Goal: Task Accomplishment & Management: Use online tool/utility

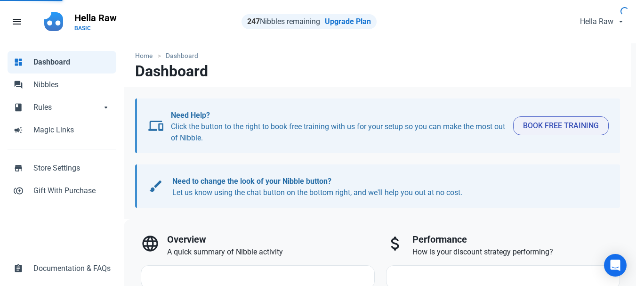
select select "7d"
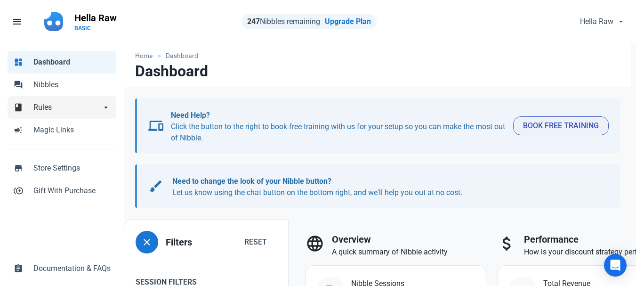
click at [39, 109] on span "Rules" at bounding box center [67, 107] width 68 height 11
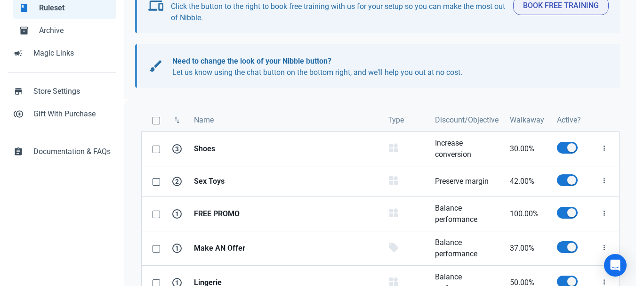
scroll to position [122, 0]
click at [218, 179] on strong "Sex Toys" at bounding box center [285, 180] width 183 height 11
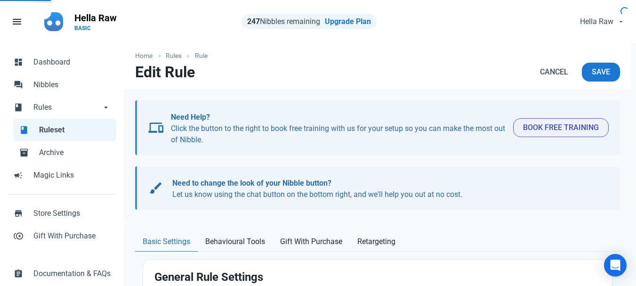
type input "Sex Toys"
select select "product_category"
type input "42.00"
radio input "false"
radio input "true"
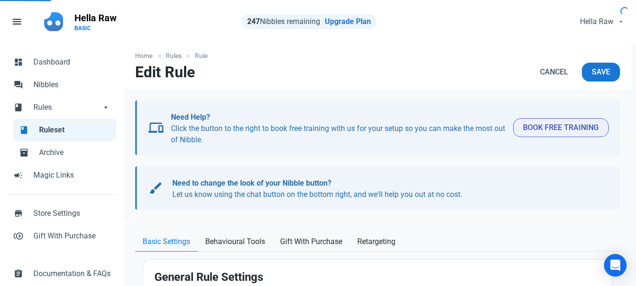
radio input "true"
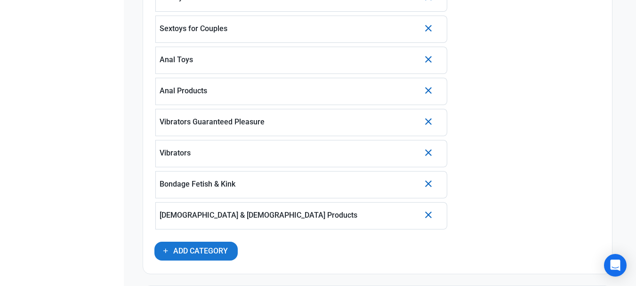
scroll to position [675, 0]
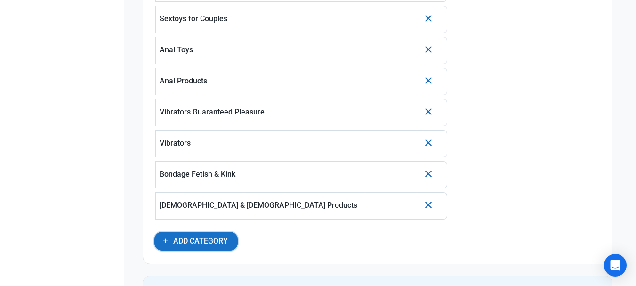
click at [207, 236] on span "Add Category" at bounding box center [200, 241] width 55 height 11
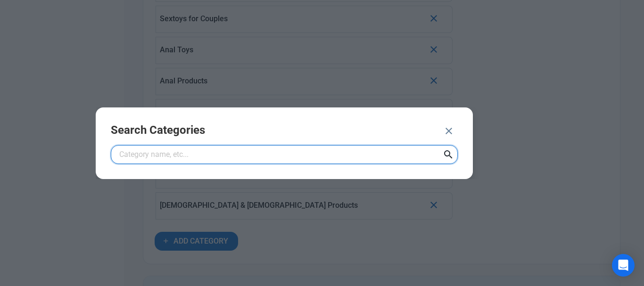
click at [170, 158] on input "text" at bounding box center [284, 154] width 347 height 19
type input "LGB"
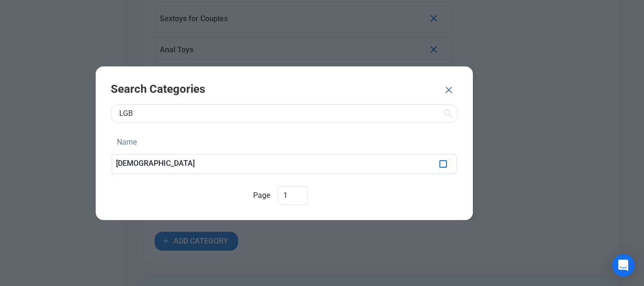
click at [441, 167] on span at bounding box center [443, 164] width 8 height 8
checkbox input "true"
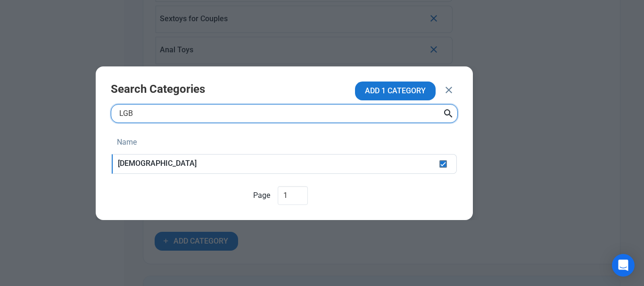
click at [171, 114] on input "LGB" at bounding box center [284, 113] width 347 height 19
type input "L"
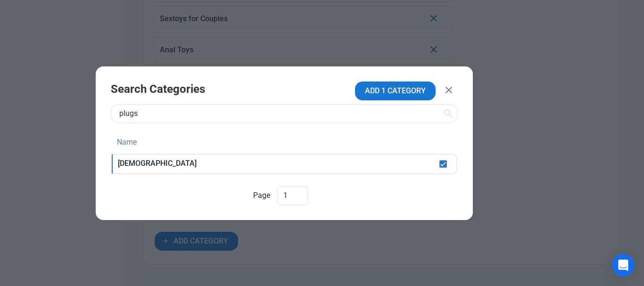
click at [448, 115] on icon at bounding box center [447, 113] width 11 height 17
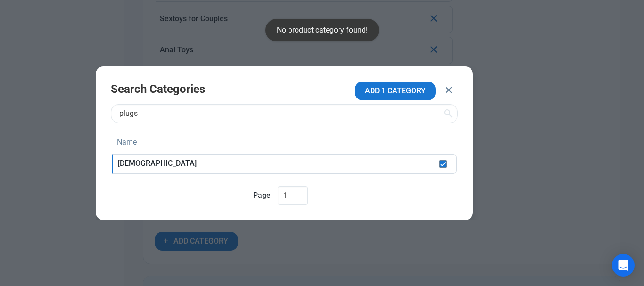
click at [448, 114] on icon at bounding box center [447, 113] width 11 height 17
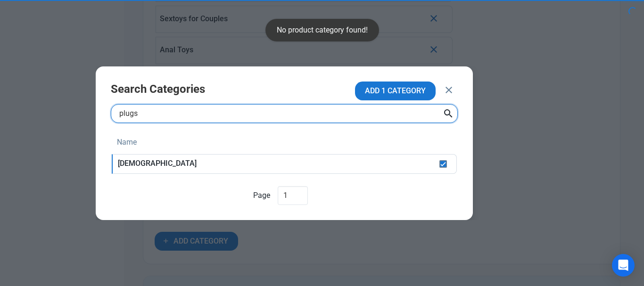
click at [329, 119] on input "plugs" at bounding box center [284, 113] width 347 height 19
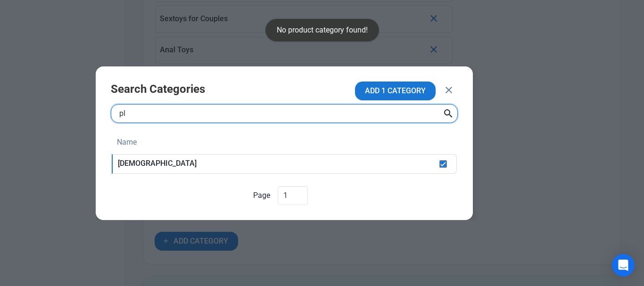
type input "p"
type input "anal"
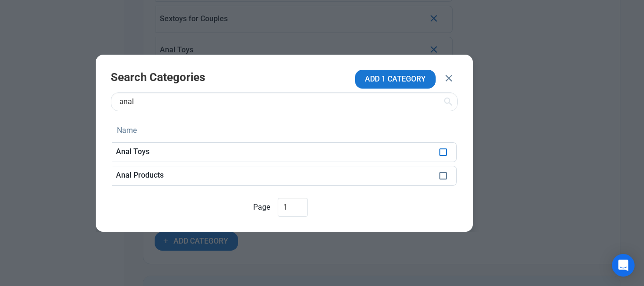
click at [440, 153] on span at bounding box center [443, 152] width 8 height 8
checkbox input "true"
click at [440, 177] on span at bounding box center [443, 176] width 8 height 8
checkbox input "true"
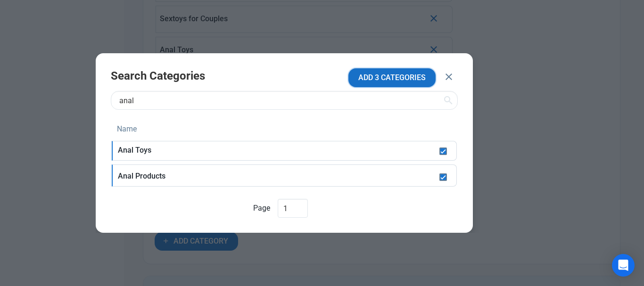
click at [387, 79] on span "ADD 3 CATEGORIES" at bounding box center [391, 77] width 67 height 11
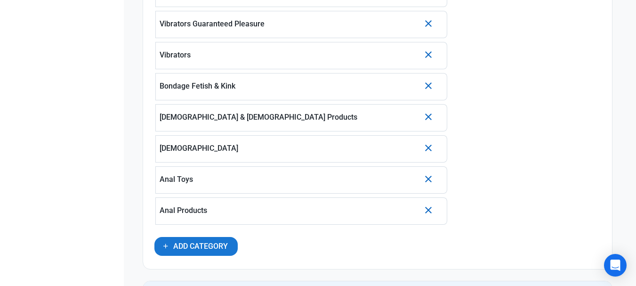
scroll to position [766, 0]
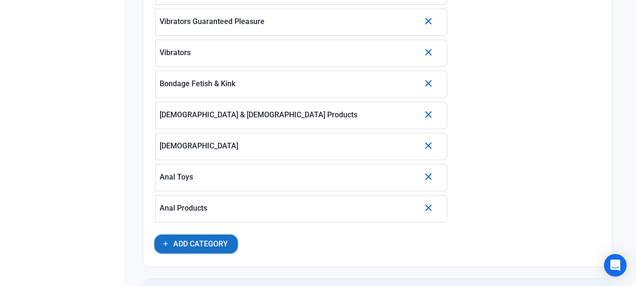
click at [193, 244] on span "Add Category" at bounding box center [200, 243] width 55 height 11
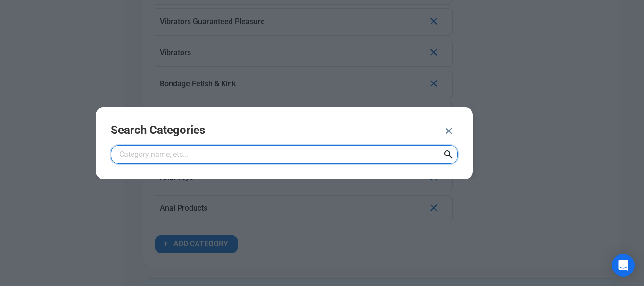
click at [187, 158] on input "text" at bounding box center [284, 154] width 347 height 19
type input "machine"
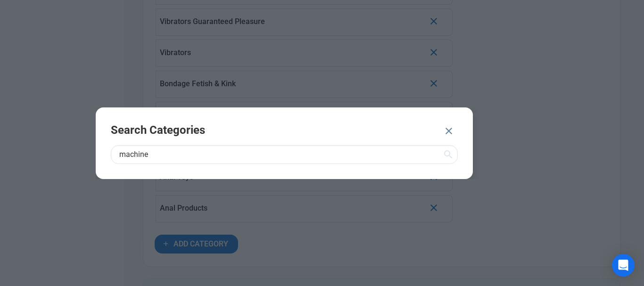
click at [447, 153] on icon at bounding box center [447, 154] width 11 height 17
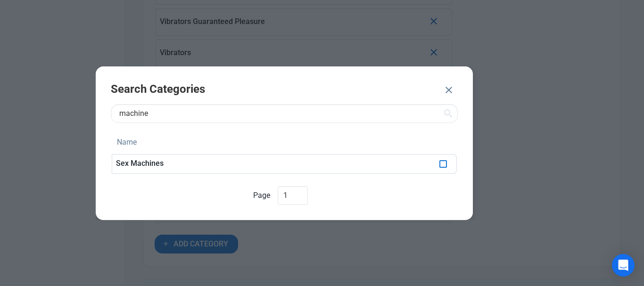
click at [443, 164] on span at bounding box center [443, 164] width 8 height 8
checkbox input "true"
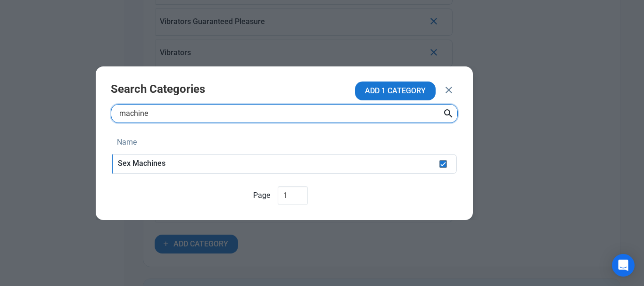
drag, startPoint x: 208, startPoint y: 116, endPoint x: 85, endPoint y: 117, distance: 122.5
click at [85, 117] on div "Search Categories ADD 1 CATEGORY machine Name Sex Machines Page 1" at bounding box center [322, 143] width 644 height 286
type input "dolls"
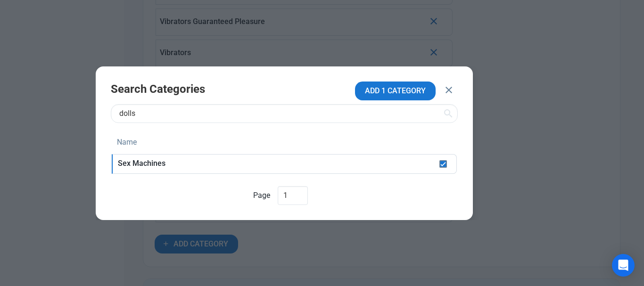
click at [448, 112] on icon at bounding box center [447, 113] width 11 height 17
click at [440, 166] on span at bounding box center [443, 164] width 8 height 8
checkbox input "true"
click at [391, 89] on span "ADD 2 CATEGORIES" at bounding box center [391, 90] width 67 height 11
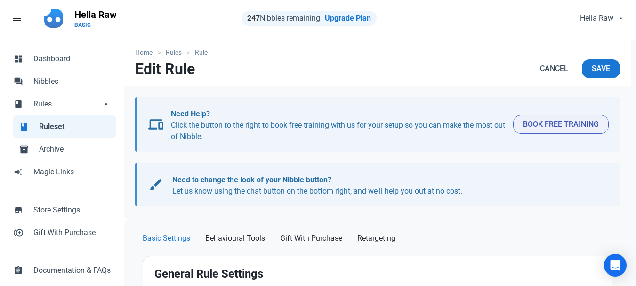
scroll to position [0, 0]
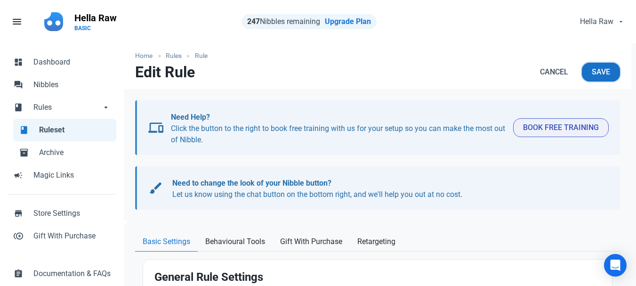
click at [601, 71] on span "Save" at bounding box center [601, 71] width 18 height 11
